Goal: Check status

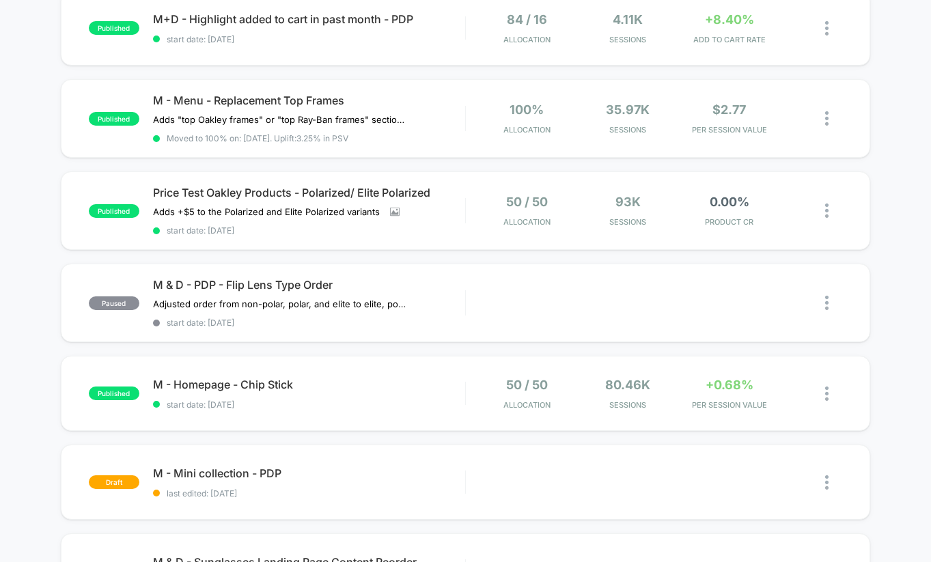
scroll to position [518, 0]
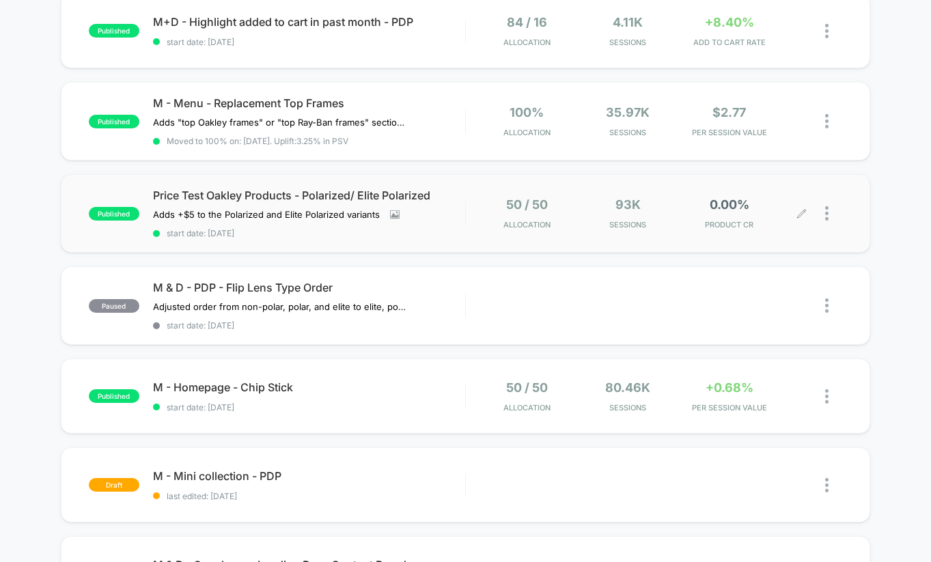
click at [468, 213] on div "50 / 50 Allocation 93k Sessions 0.00% PRODUCT CR" at bounding box center [654, 213] width 376 height 32
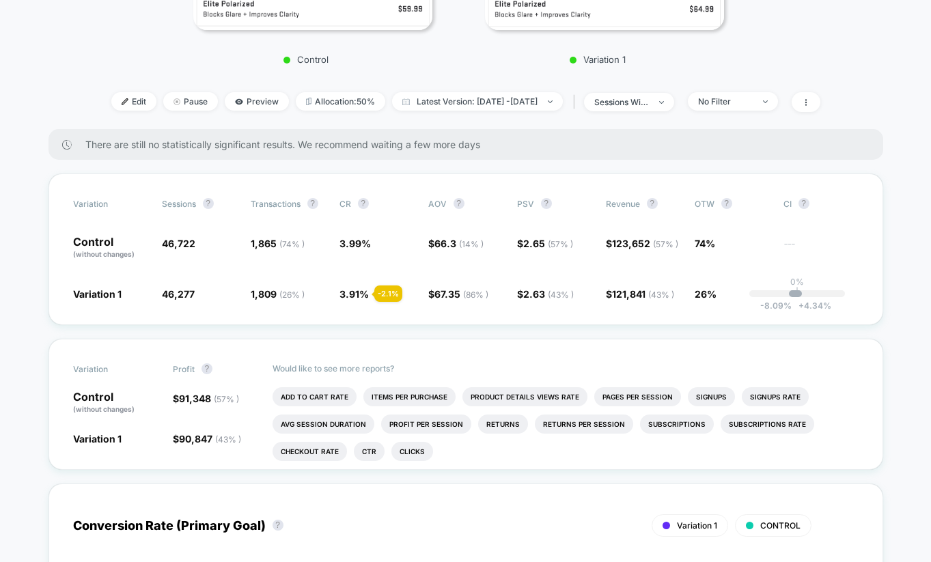
scroll to position [265, 0]
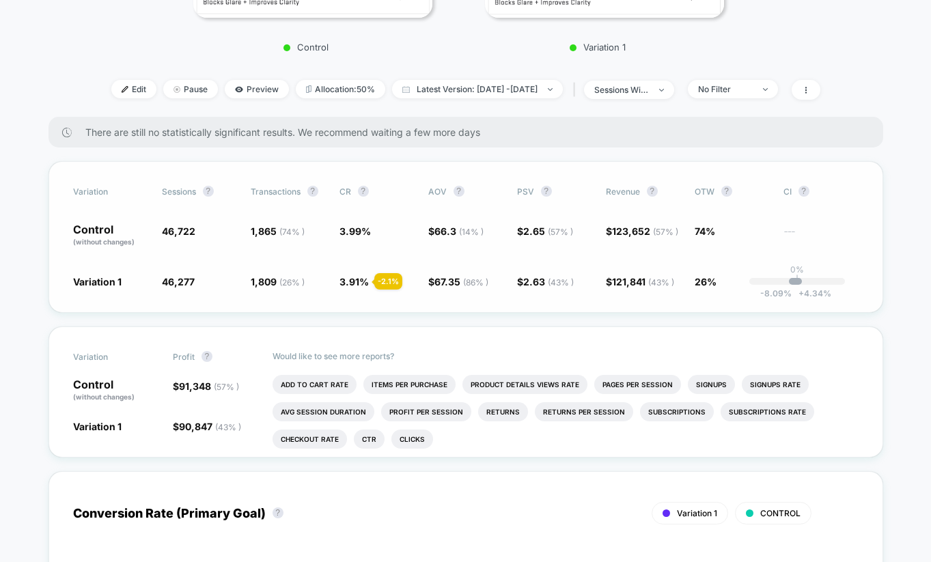
click at [361, 301] on div "Variation Sessions ? Transactions ? CR ? AOV ? PSV ? Revenue ? OTW ? CI ? Contr…" at bounding box center [466, 237] width 835 height 152
